Goal: Transaction & Acquisition: Purchase product/service

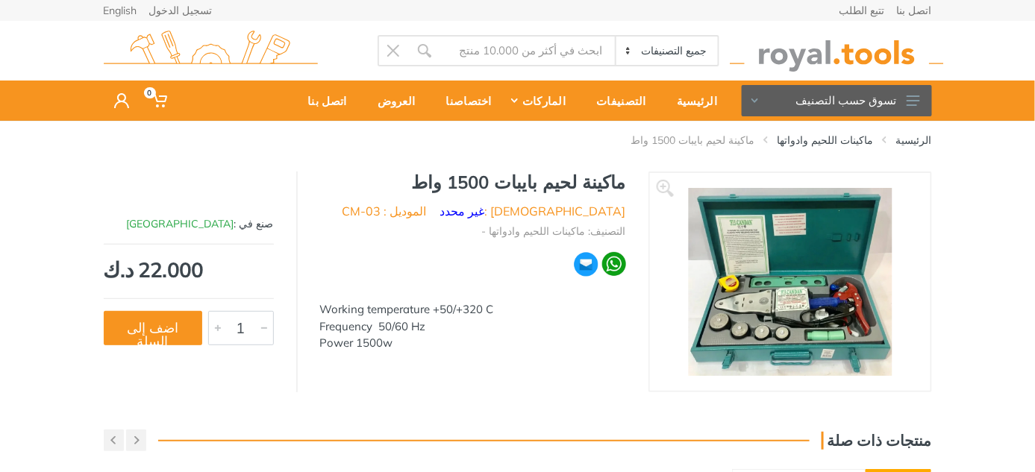
click at [795, 315] on img at bounding box center [790, 282] width 204 height 188
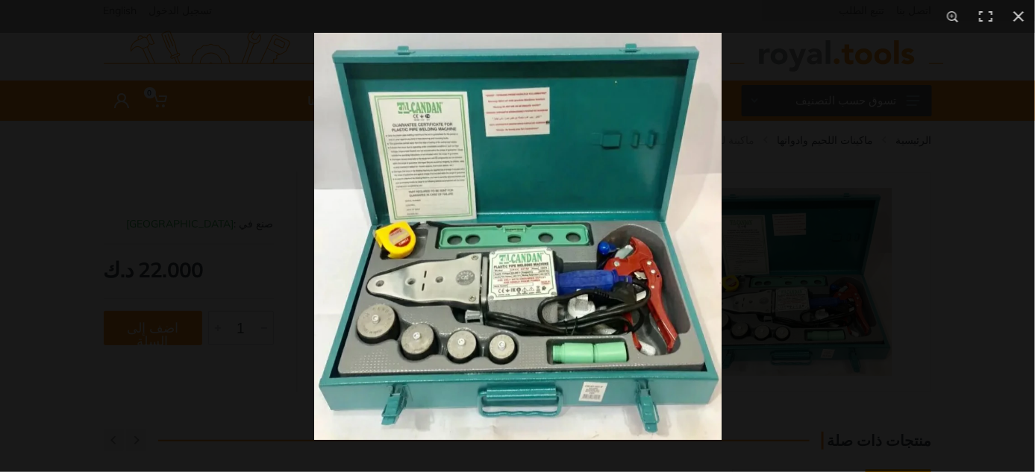
click at [537, 270] on img at bounding box center [517, 236] width 407 height 407
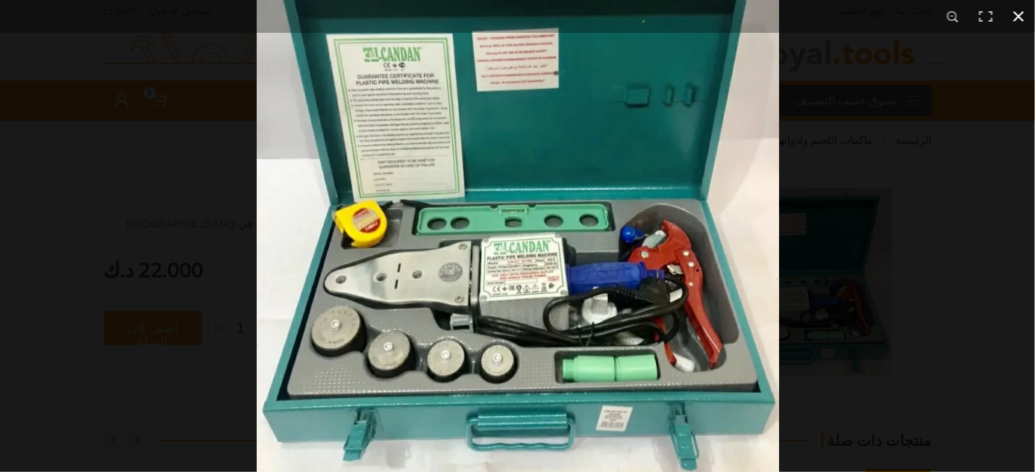
click at [1025, 19] on button at bounding box center [1018, 16] width 33 height 33
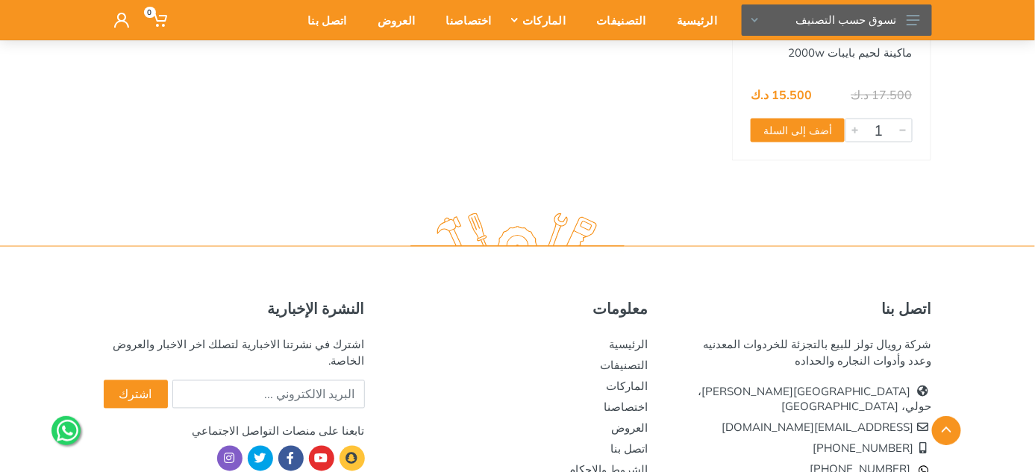
scroll to position [672, 0]
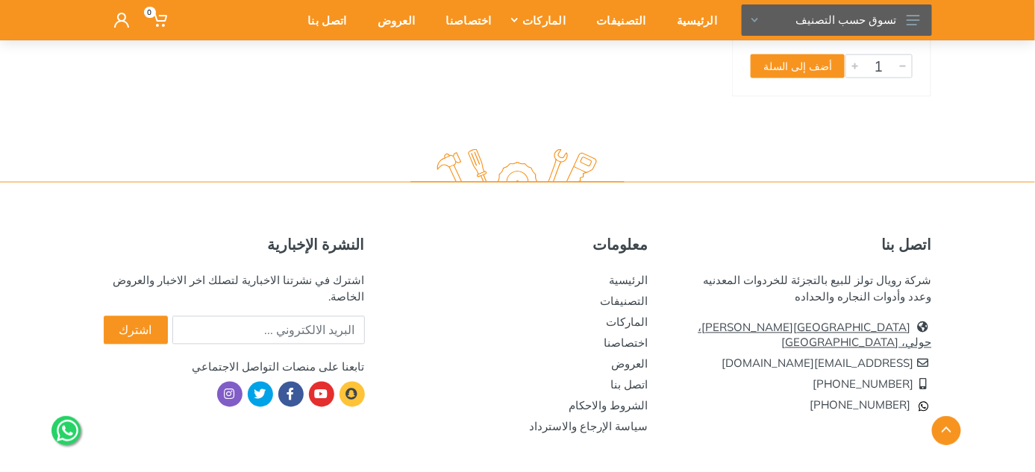
click at [814, 326] on link "[GEOGRAPHIC_DATA][PERSON_NAME]، حولي، [GEOGRAPHIC_DATA]" at bounding box center [815, 335] width 234 height 29
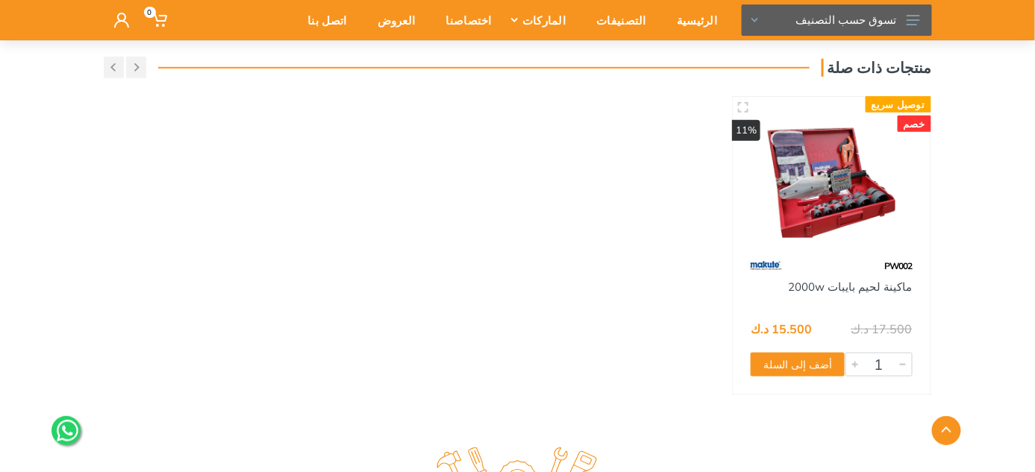
scroll to position [373, 0]
click at [816, 179] on img at bounding box center [831, 174] width 171 height 128
